Goal: Transaction & Acquisition: Purchase product/service

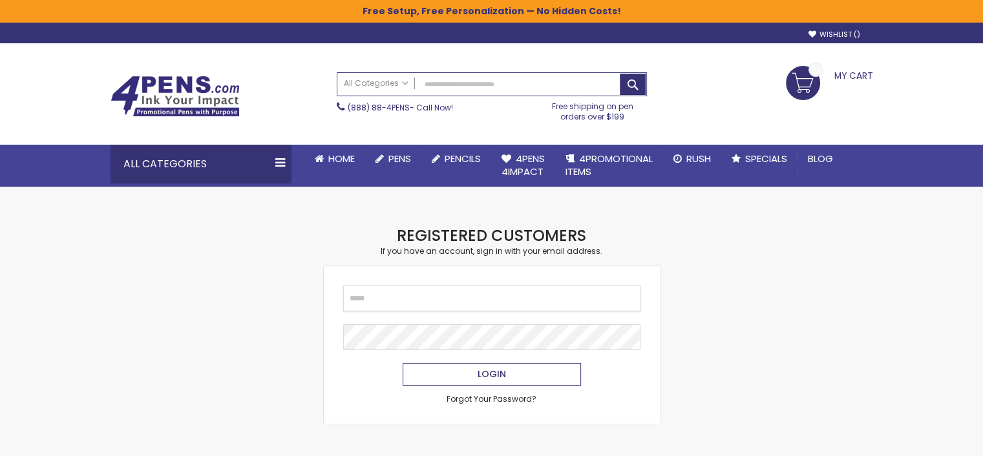
type input "**********"
click at [500, 374] on span "Login" at bounding box center [491, 374] width 28 height 13
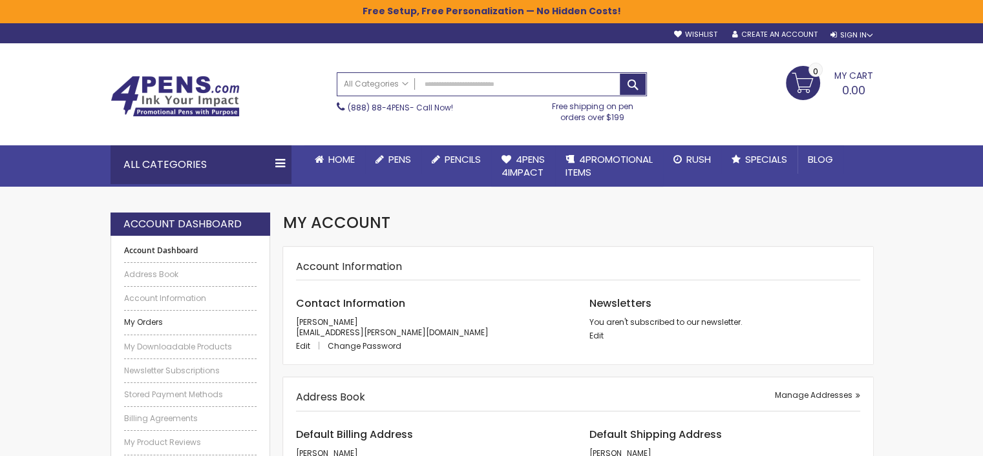
click at [140, 322] on link "My Orders" at bounding box center [190, 322] width 133 height 10
